Goal: Information Seeking & Learning: Check status

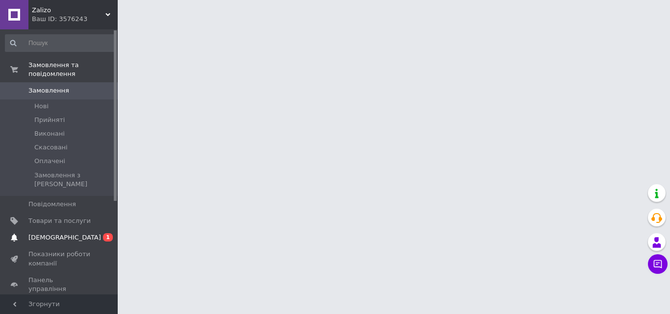
click at [86, 234] on span "[DEMOGRAPHIC_DATA]" at bounding box center [59, 238] width 62 height 9
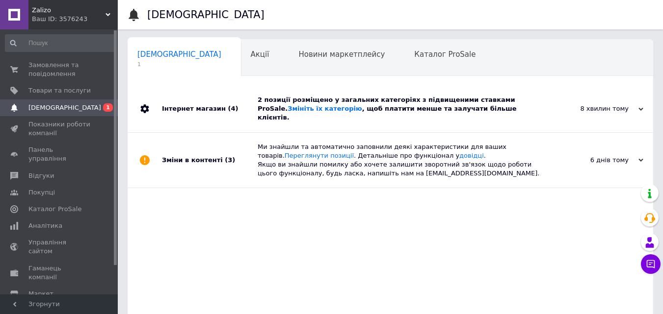
click at [633, 109] on div "8 хвилин тому" at bounding box center [594, 108] width 98 height 9
click at [639, 107] on icon at bounding box center [640, 109] width 5 height 5
click at [38, 69] on span "Замовлення та повідомлення" at bounding box center [59, 70] width 62 height 18
